Goal: Navigation & Orientation: Find specific page/section

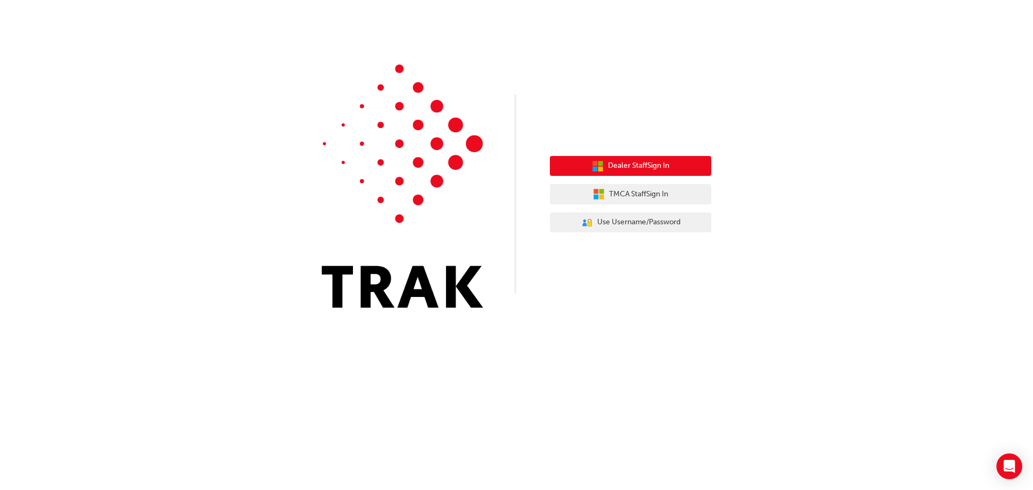
click at [621, 165] on span "Dealer Staff Sign In" at bounding box center [638, 166] width 61 height 12
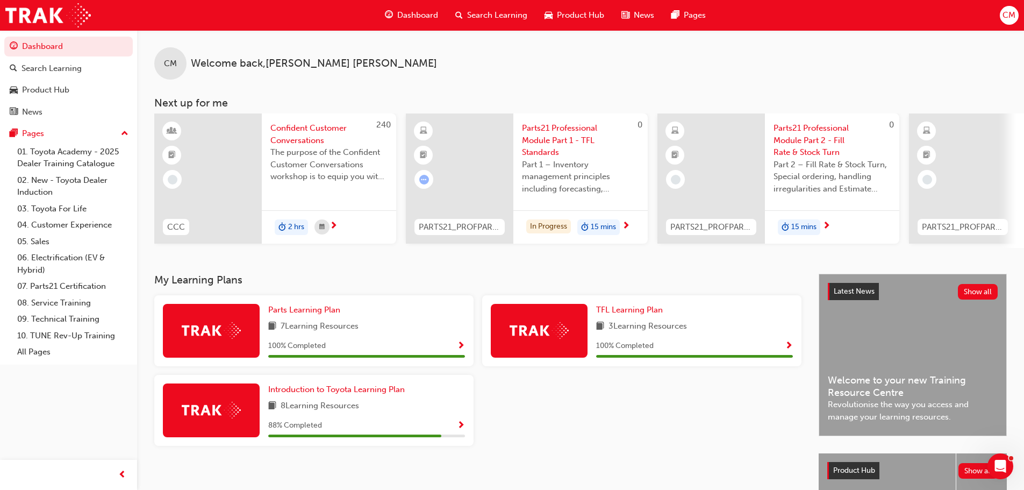
click at [1007, 16] on span "CM" at bounding box center [1009, 15] width 13 height 12
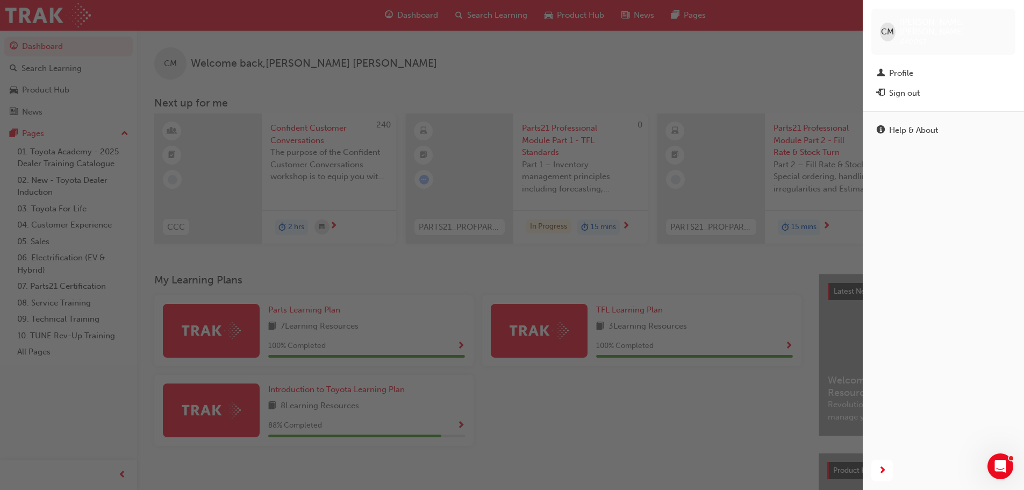
click at [807, 52] on div "button" at bounding box center [431, 245] width 863 height 490
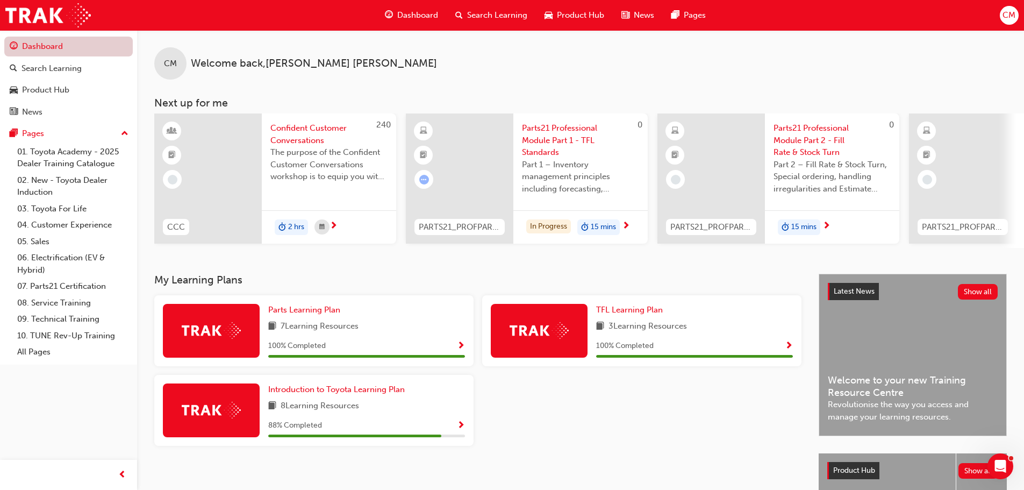
click at [56, 45] on link "Dashboard" at bounding box center [68, 47] width 129 height 20
click at [438, 49] on div "CM Welcome back , [PERSON_NAME]" at bounding box center [580, 54] width 887 height 49
